Goal: Task Accomplishment & Management: Complete application form

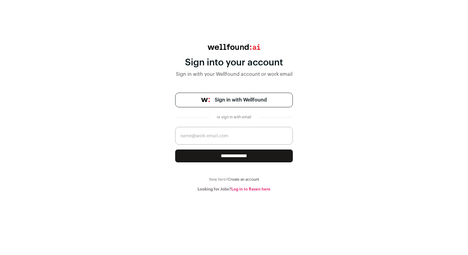
click at [228, 136] on input "email" at bounding box center [234, 136] width 118 height 18
type input "[EMAIL_ADDRESS][DOMAIN_NAME]"
click at [251, 154] on input "**********" at bounding box center [234, 156] width 118 height 13
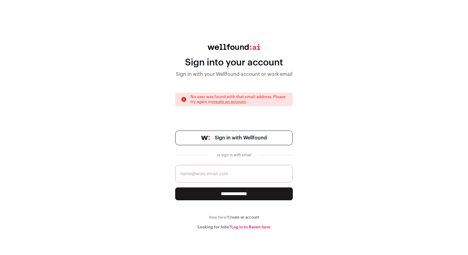
click at [232, 135] on span "Sign in with Wellfound" at bounding box center [241, 137] width 52 height 7
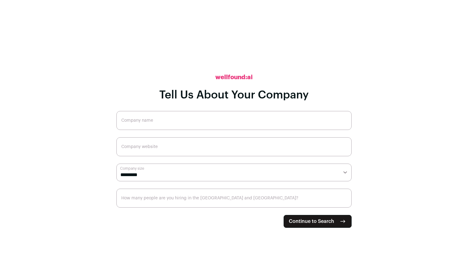
click at [186, 119] on input "Company name" at bounding box center [233, 120] width 235 height 19
click at [165, 153] on input "Company website" at bounding box center [233, 147] width 235 height 19
click at [312, 218] on span "Continue to Search" at bounding box center [311, 221] width 45 height 7
